Goal: Book appointment/travel/reservation

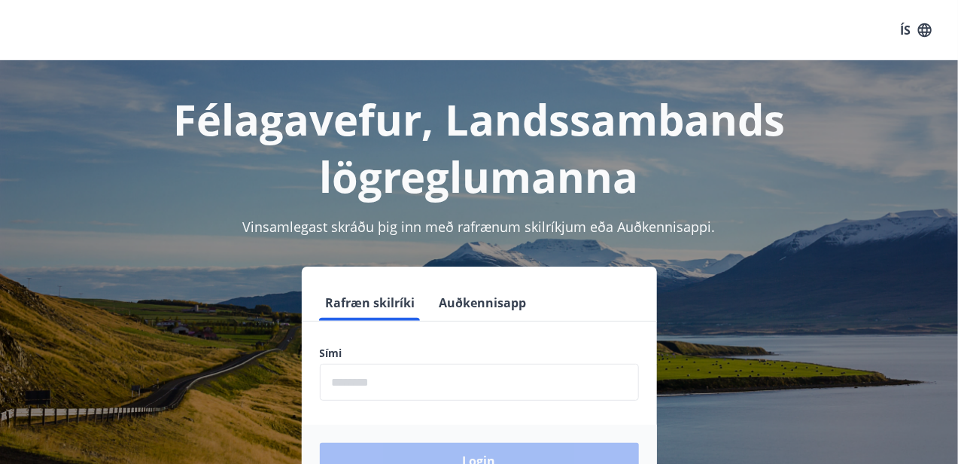
click at [407, 383] on input "phone" at bounding box center [479, 382] width 319 height 37
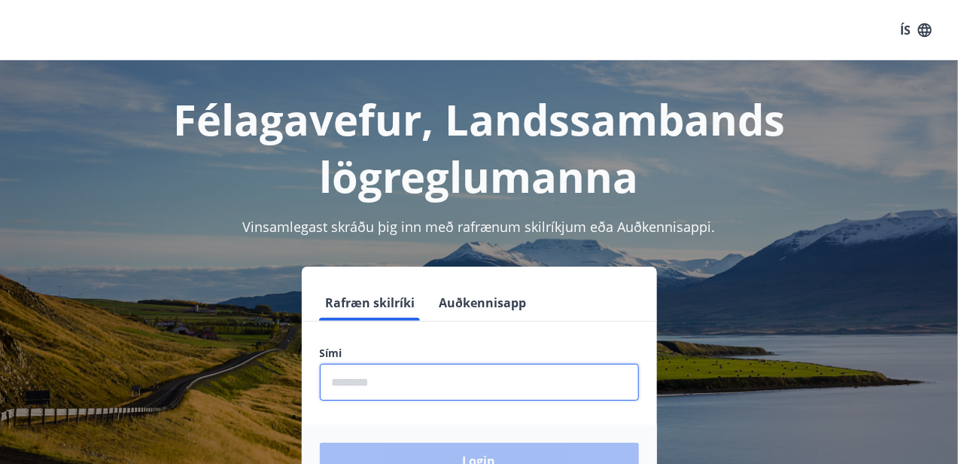
type input "********"
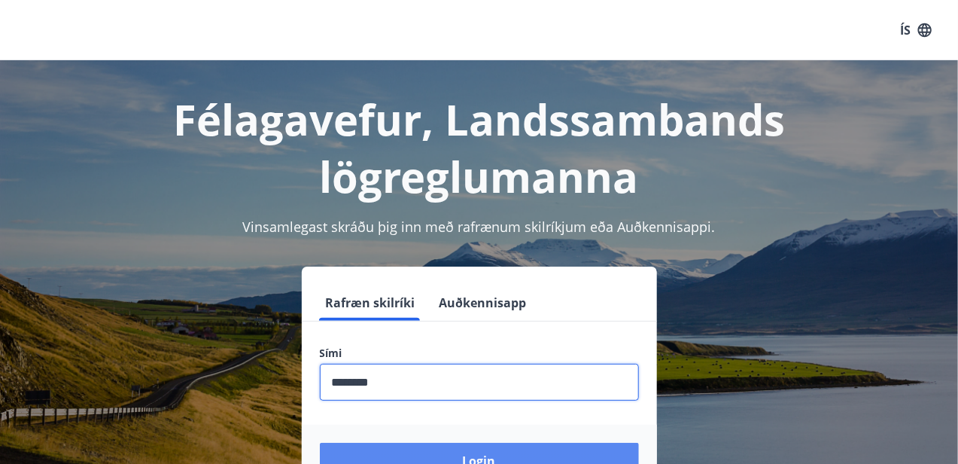
click at [456, 452] on button "Login" at bounding box center [479, 461] width 319 height 36
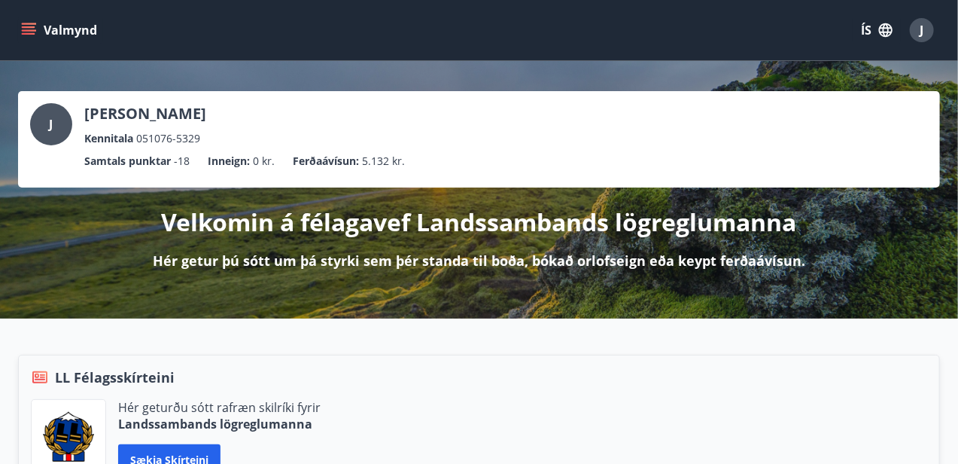
click at [31, 23] on icon "menu" at bounding box center [30, 24] width 17 height 2
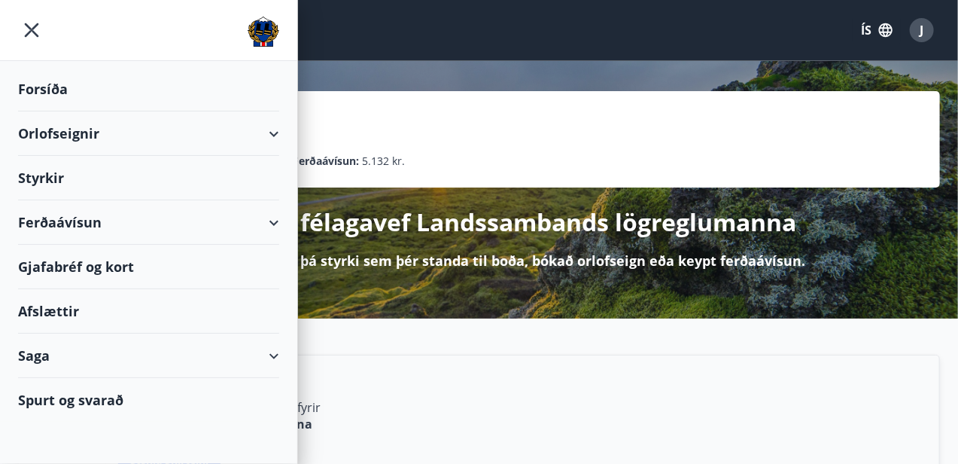
click at [66, 137] on div "Orlofseignir" at bounding box center [148, 133] width 261 height 44
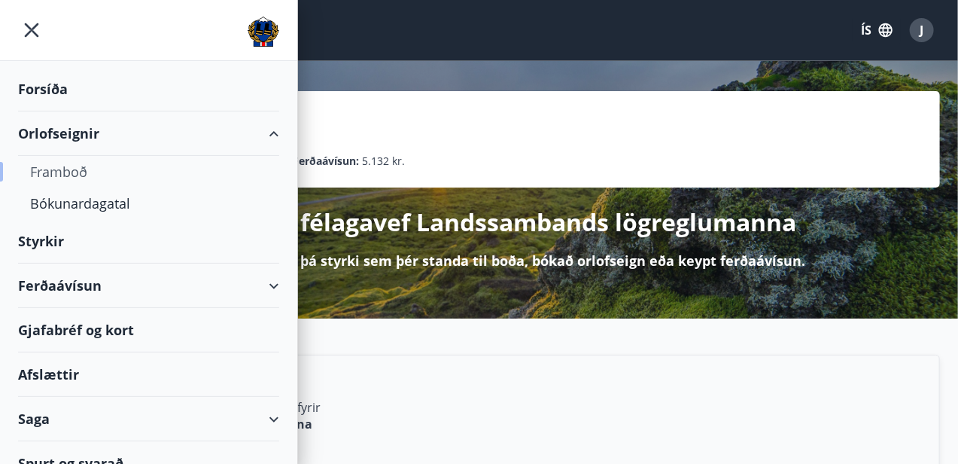
click at [77, 170] on div "Framboð" at bounding box center [148, 172] width 237 height 32
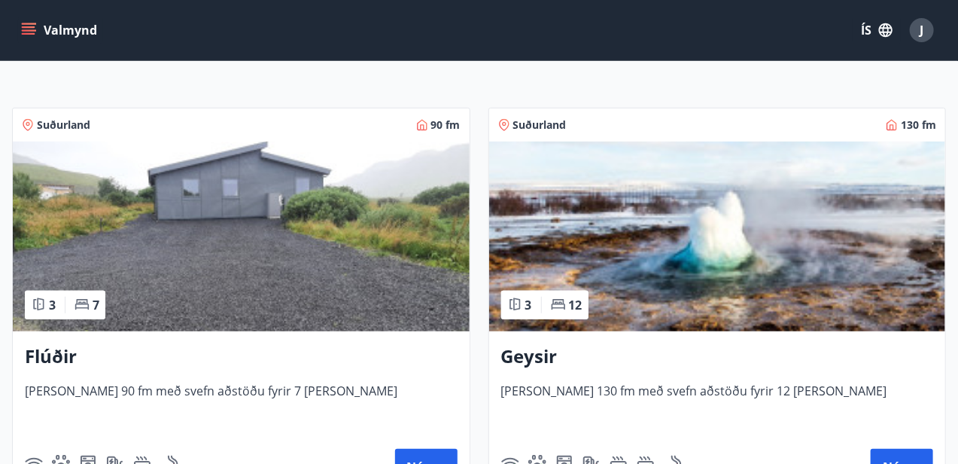
scroll to position [301, 0]
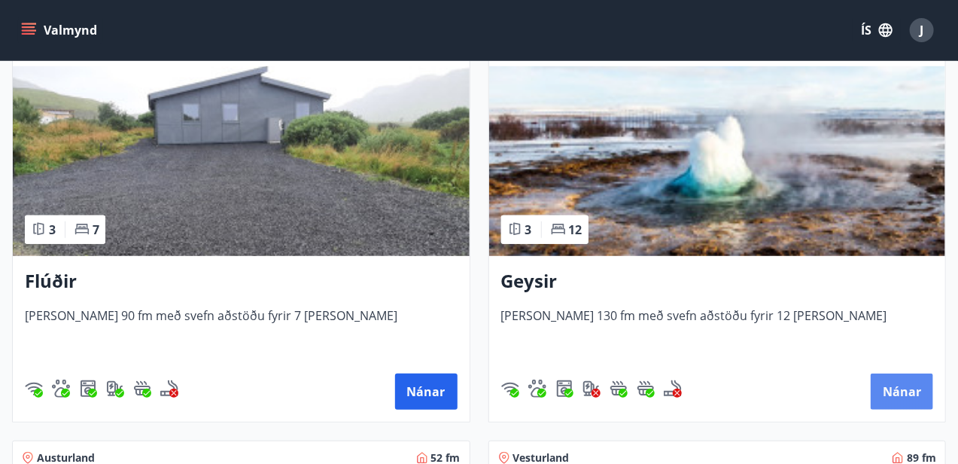
click at [897, 384] on button "Nánar" at bounding box center [902, 391] width 62 height 36
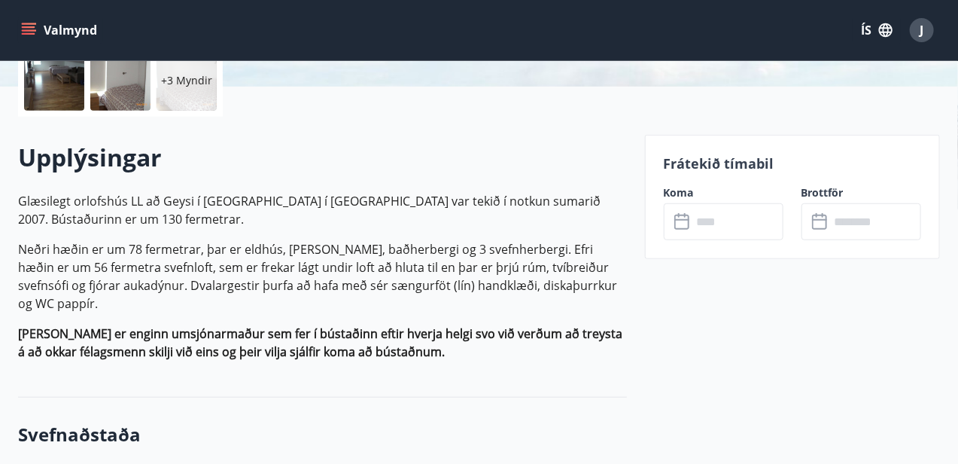
scroll to position [452, 0]
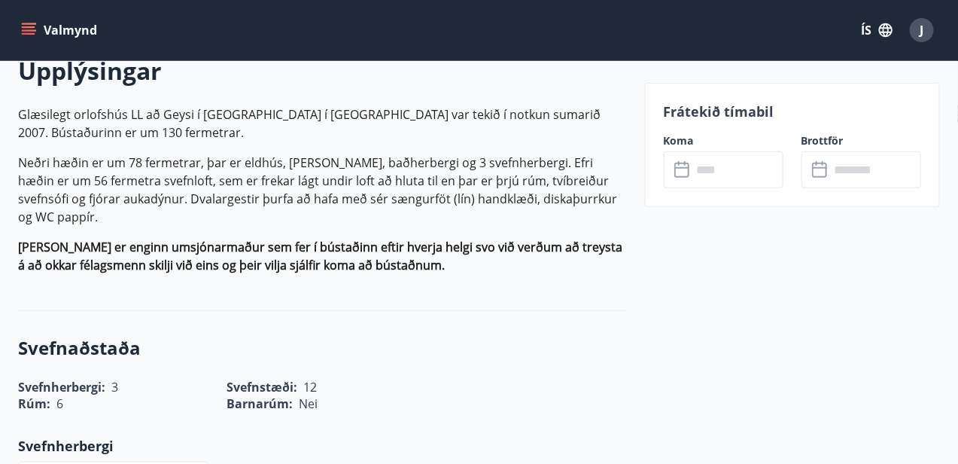
click at [726, 173] on input "text" at bounding box center [738, 169] width 91 height 37
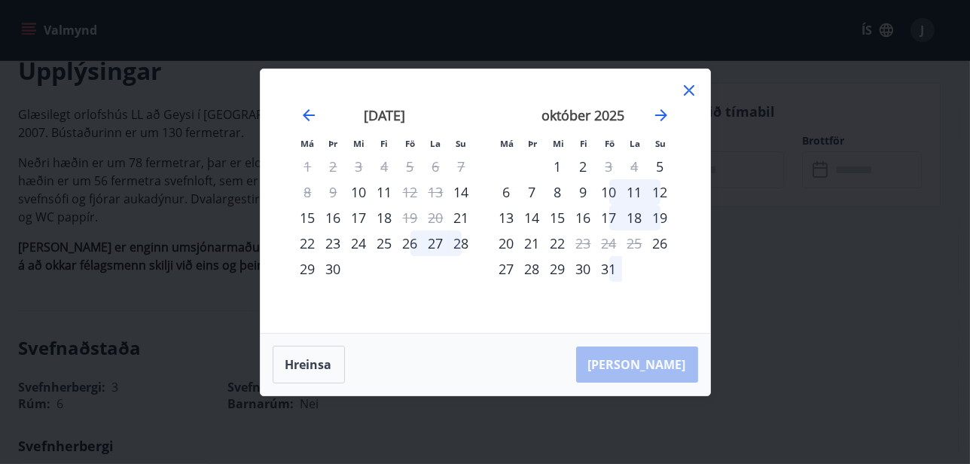
click at [688, 94] on icon at bounding box center [689, 90] width 18 height 18
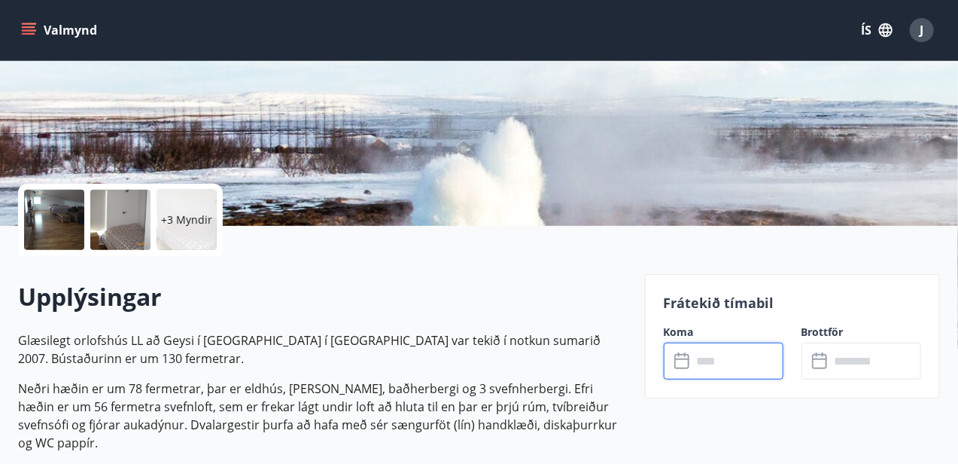
scroll to position [0, 0]
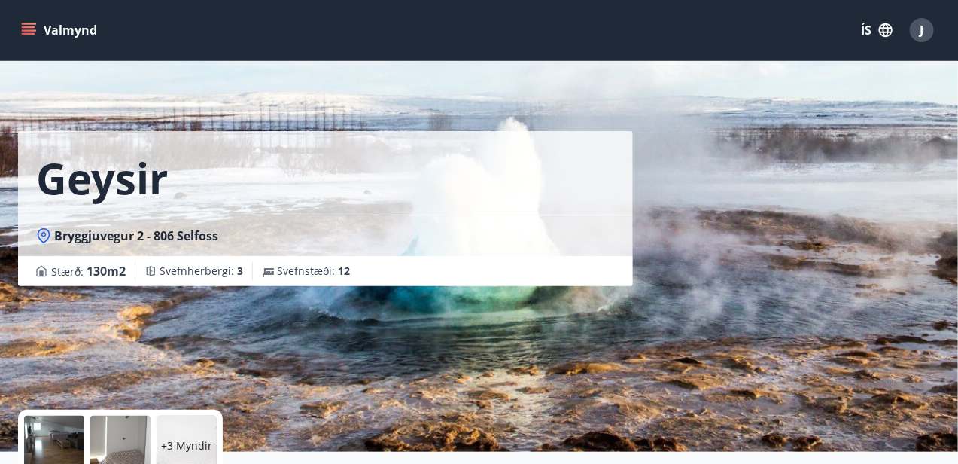
click at [26, 29] on icon "menu" at bounding box center [28, 30] width 15 height 15
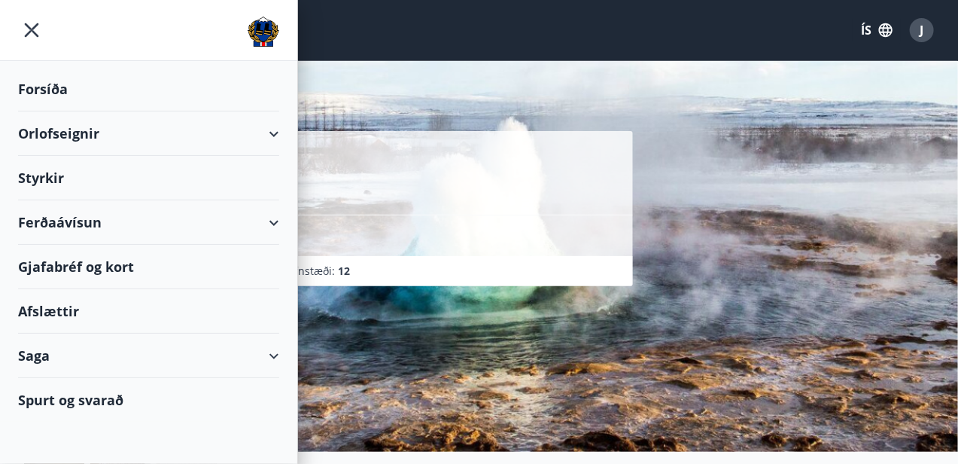
click at [29, 27] on icon "menu" at bounding box center [32, 30] width 14 height 14
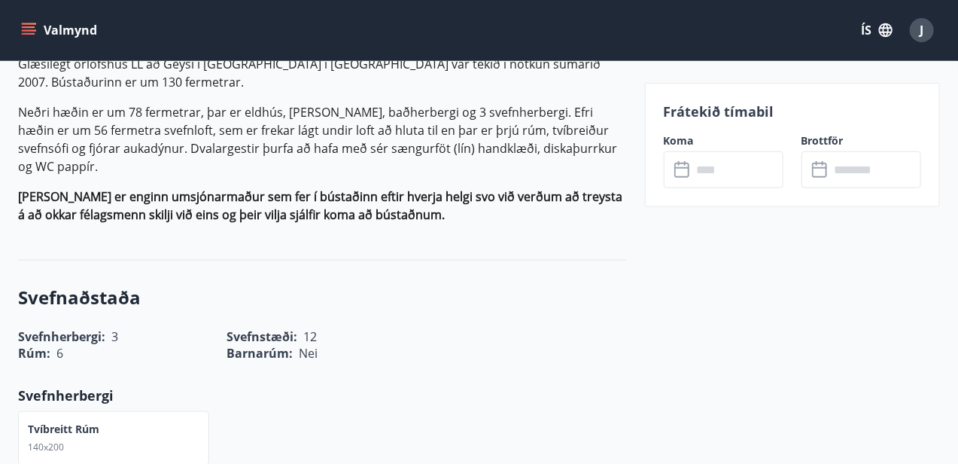
scroll to position [527, 0]
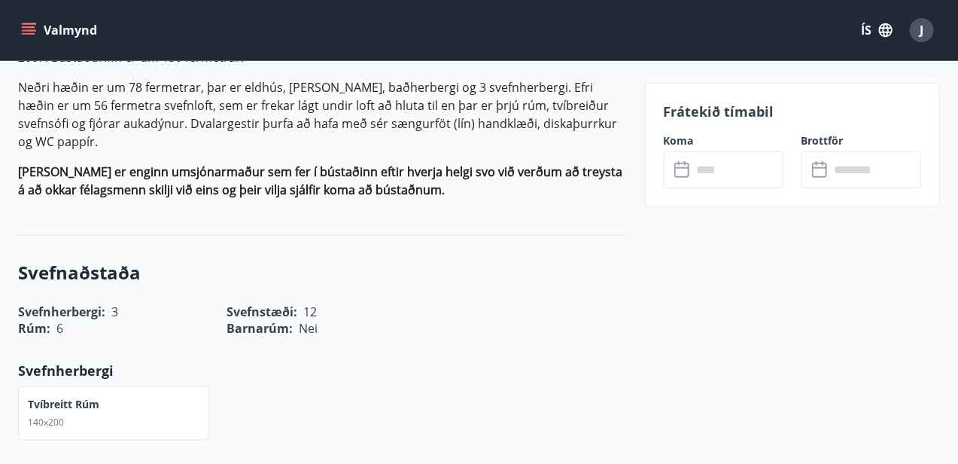
click at [32, 29] on icon "menu" at bounding box center [28, 30] width 15 height 15
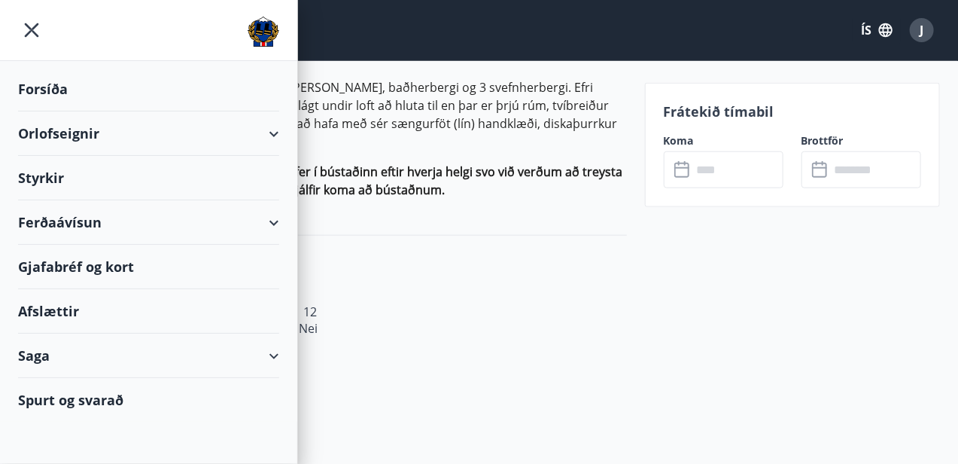
click at [96, 136] on div "Orlofseignir" at bounding box center [148, 133] width 261 height 44
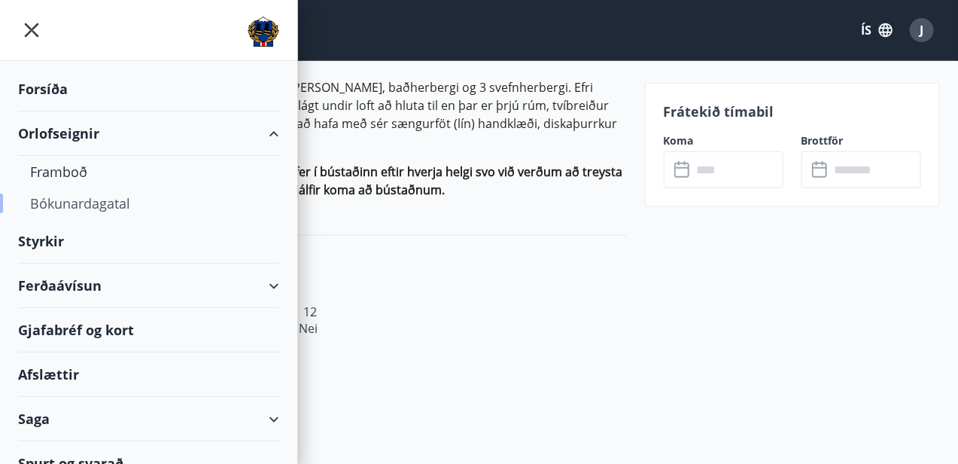
click at [78, 200] on div "Bókunardagatal" at bounding box center [148, 203] width 237 height 32
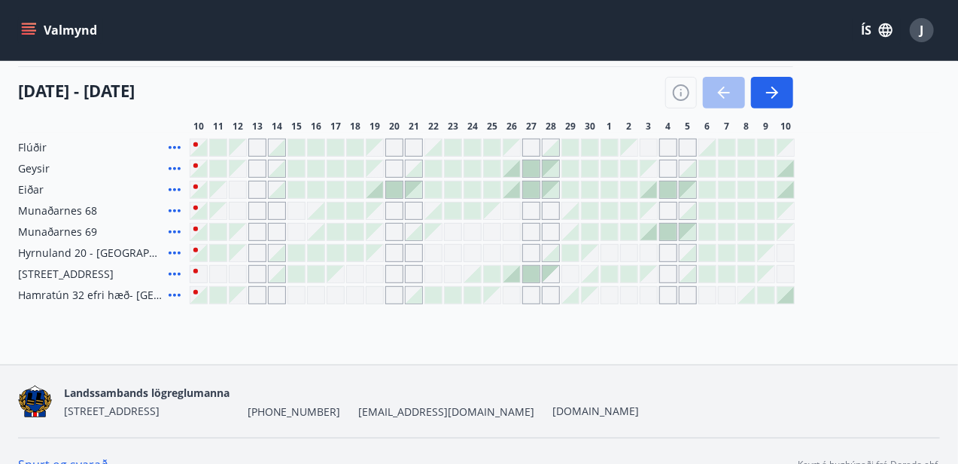
scroll to position [239, 0]
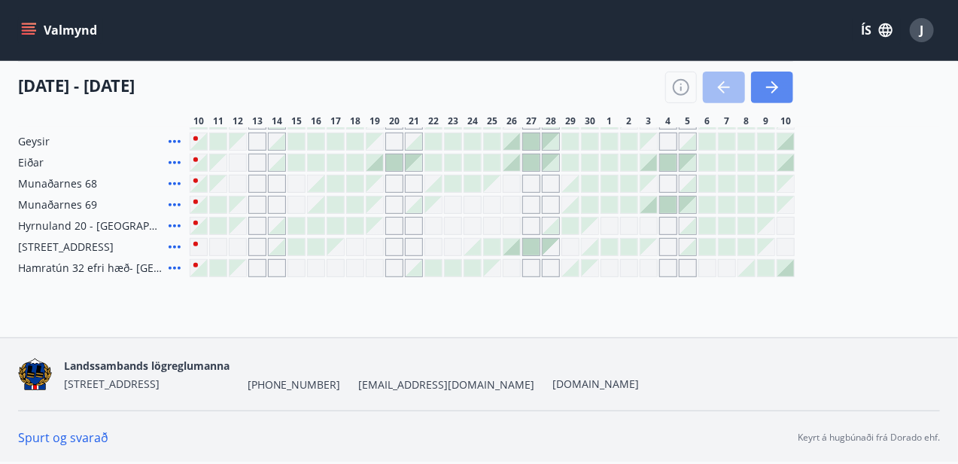
click at [782, 88] on icon "button" at bounding box center [772, 87] width 18 height 18
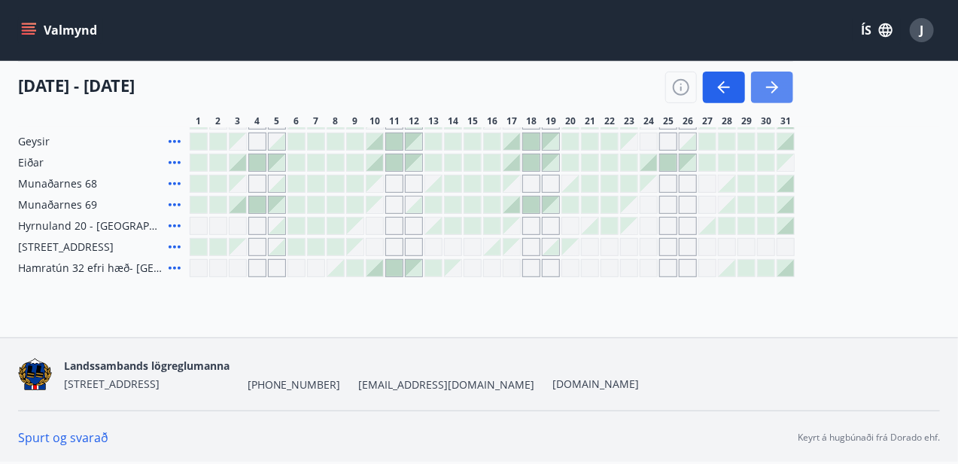
click at [782, 87] on icon "button" at bounding box center [772, 87] width 18 height 18
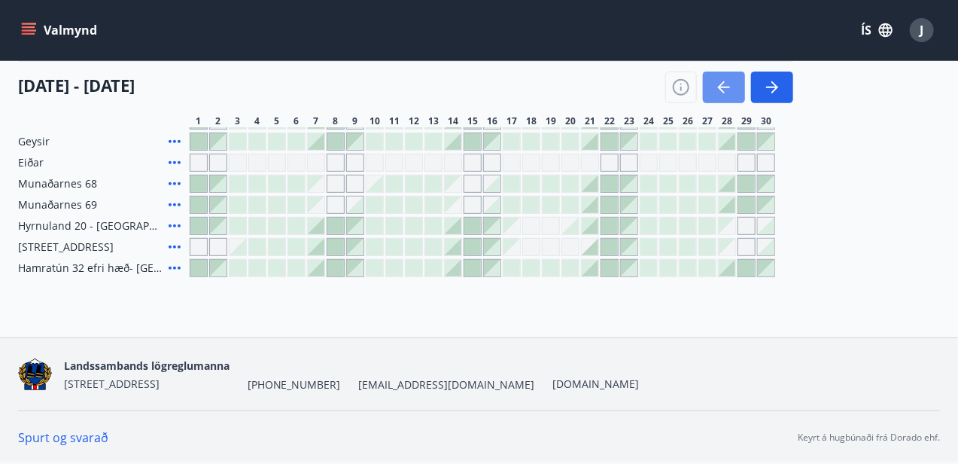
drag, startPoint x: 877, startPoint y: 88, endPoint x: 351, endPoint y: 76, distance: 526.4
click at [733, 89] on icon "button" at bounding box center [724, 87] width 18 height 18
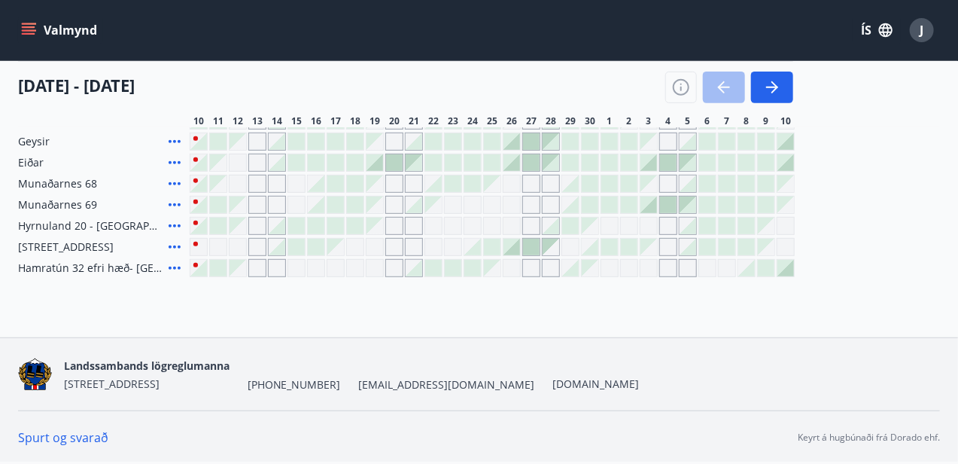
click at [26, 35] on icon "menu" at bounding box center [28, 30] width 15 height 15
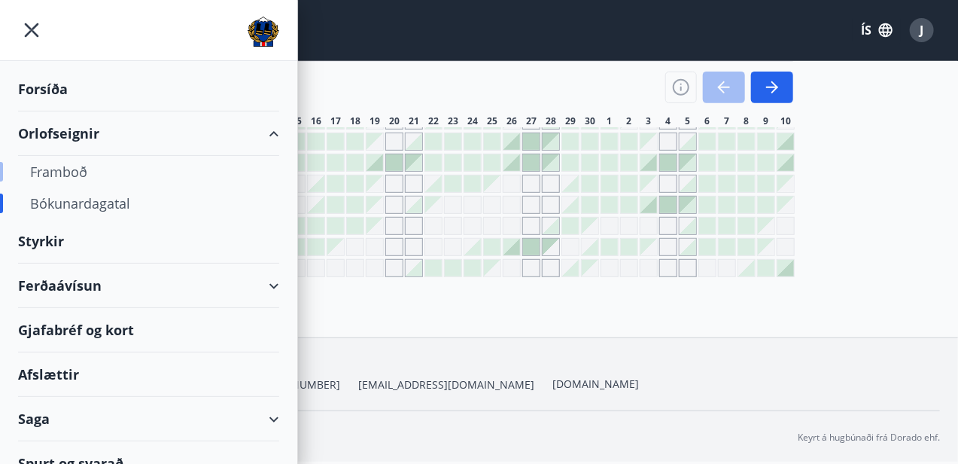
click at [79, 173] on div "Framboð" at bounding box center [148, 172] width 237 height 32
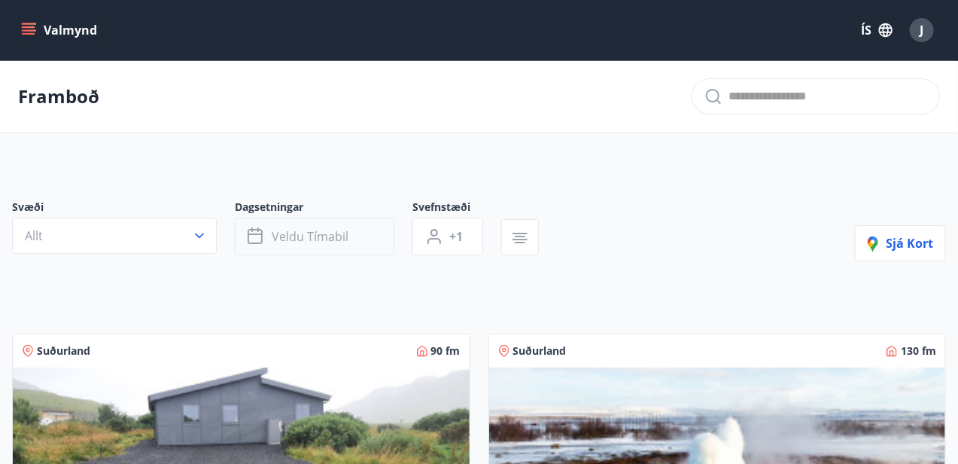
click at [285, 239] on span "Veldu tímabil" at bounding box center [310, 236] width 77 height 17
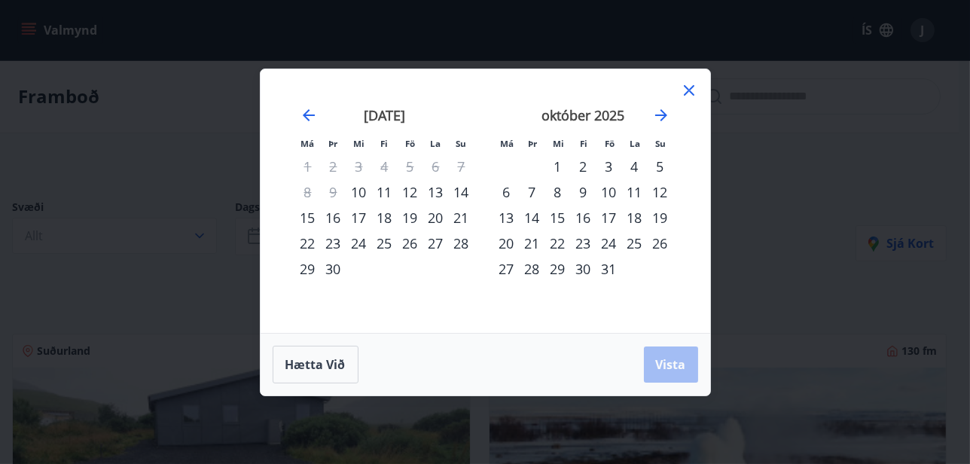
click at [410, 192] on div "12" at bounding box center [411, 192] width 26 height 26
click at [462, 193] on div "14" at bounding box center [462, 192] width 26 height 26
click at [672, 368] on span "Vista" at bounding box center [671, 364] width 30 height 17
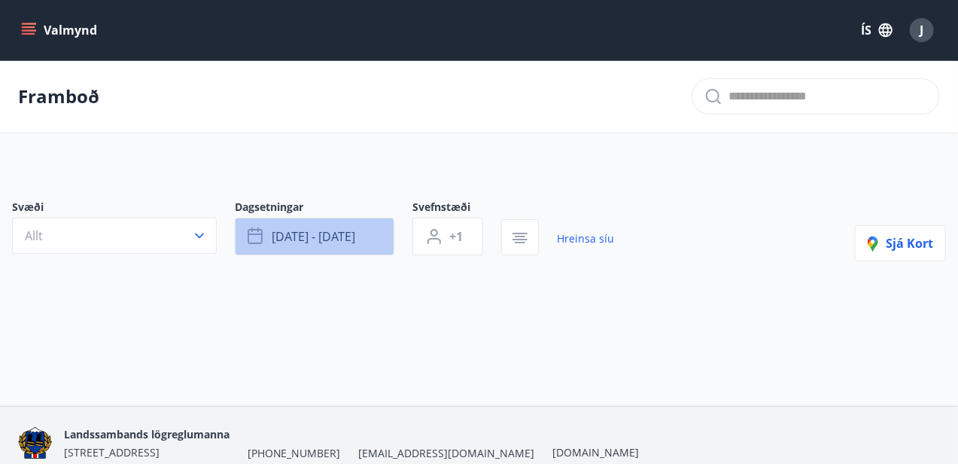
click at [282, 236] on span "[DATE] - [DATE]" at bounding box center [314, 236] width 84 height 17
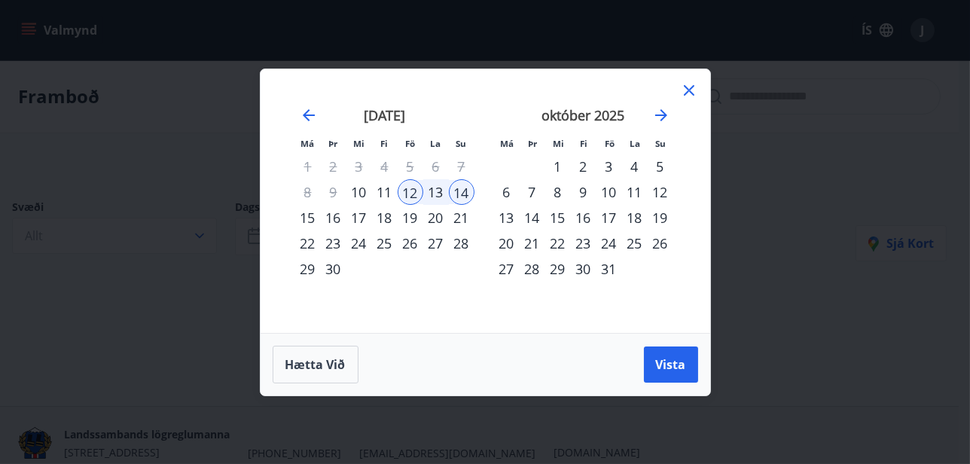
click at [685, 89] on icon at bounding box center [689, 90] width 18 height 18
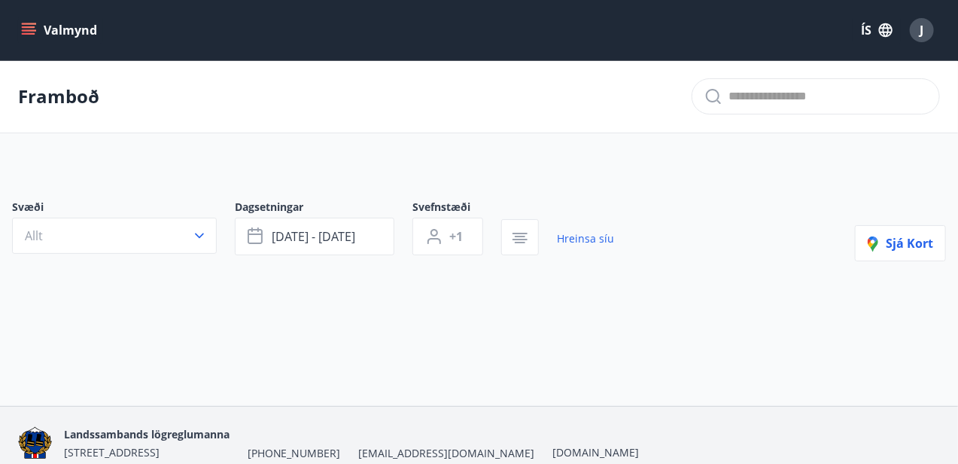
click at [29, 26] on icon "menu" at bounding box center [28, 30] width 15 height 15
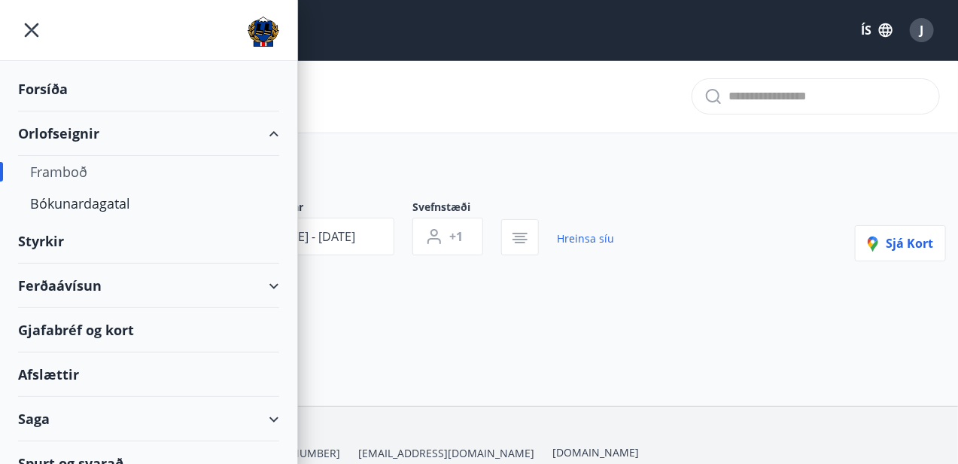
click at [94, 137] on div "Orlofseignir" at bounding box center [148, 133] width 261 height 44
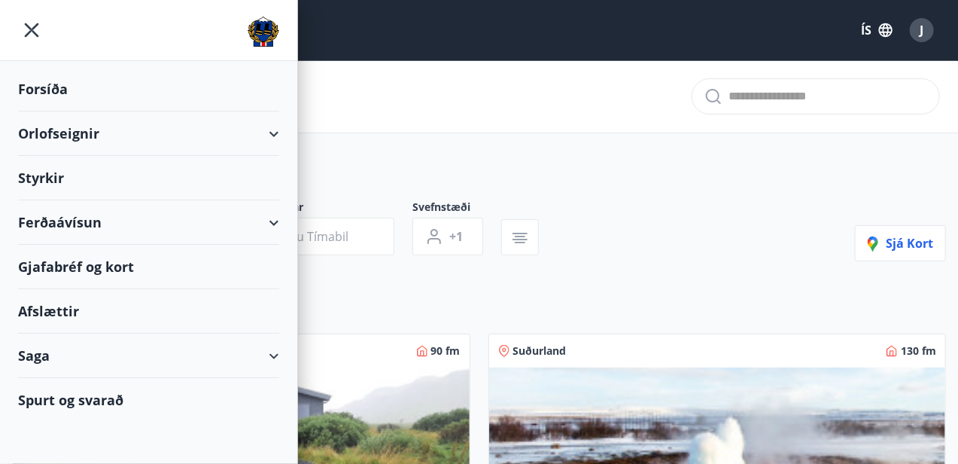
click at [66, 132] on div "Orlofseignir" at bounding box center [148, 133] width 261 height 44
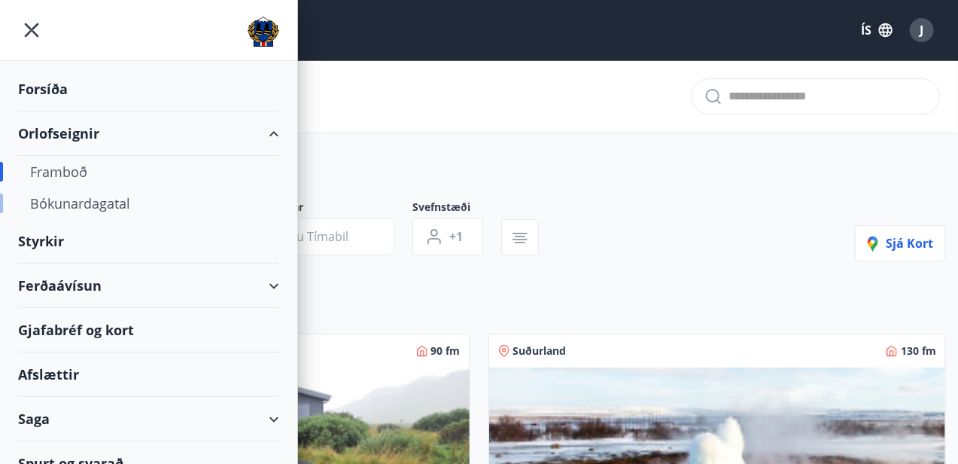
click at [116, 203] on div "Bókunardagatal" at bounding box center [148, 203] width 237 height 32
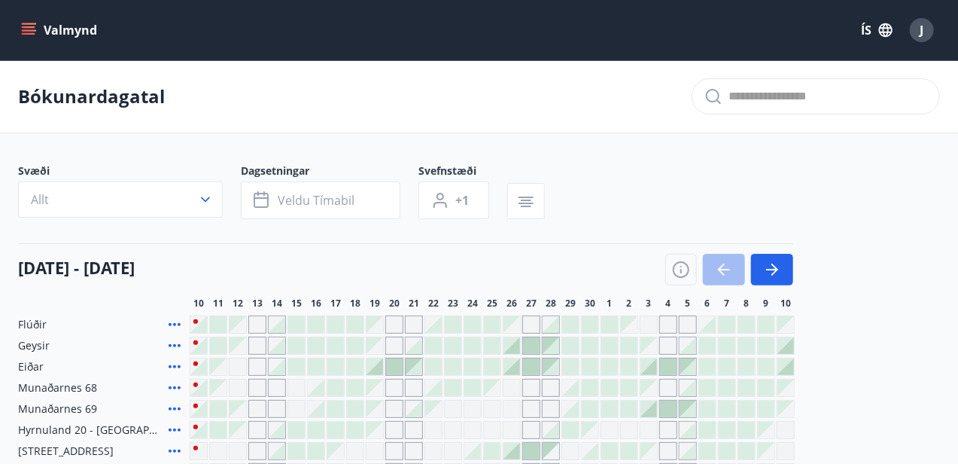
scroll to position [151, 0]
